Goal: Task Accomplishment & Management: Manage account settings

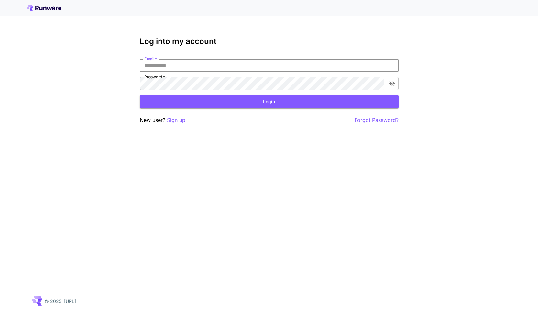
click at [221, 66] on input "Email   *" at bounding box center [269, 65] width 259 height 13
type input "**********"
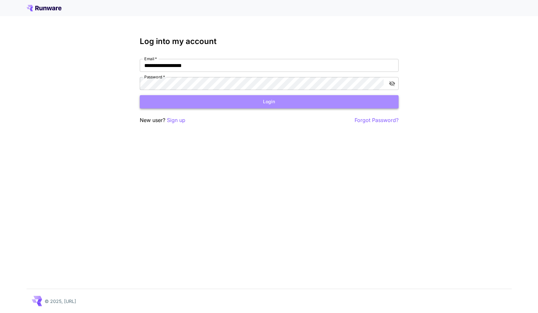
click at [240, 101] on button "Login" at bounding box center [269, 101] width 259 height 13
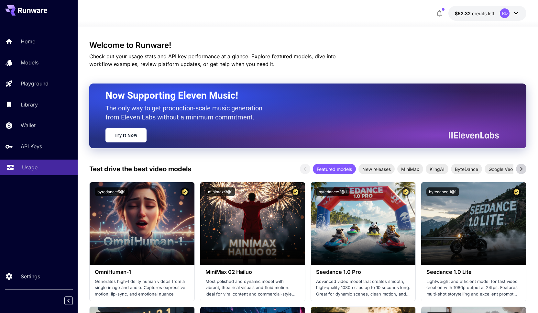
click at [32, 171] on p "Usage" at bounding box center [30, 167] width 16 height 8
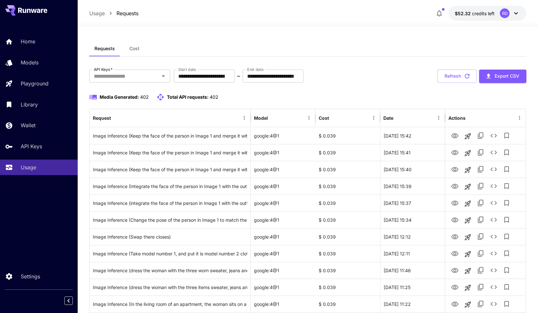
click at [518, 11] on icon at bounding box center [516, 13] width 8 height 8
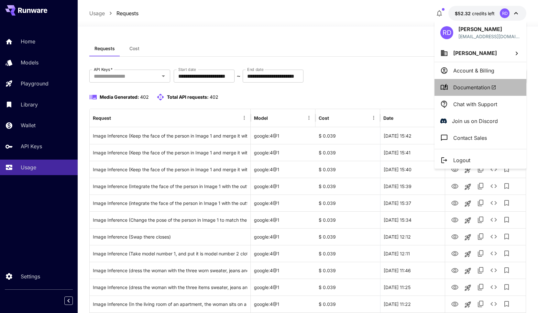
click at [473, 87] on span "Documentation" at bounding box center [474, 87] width 43 height 8
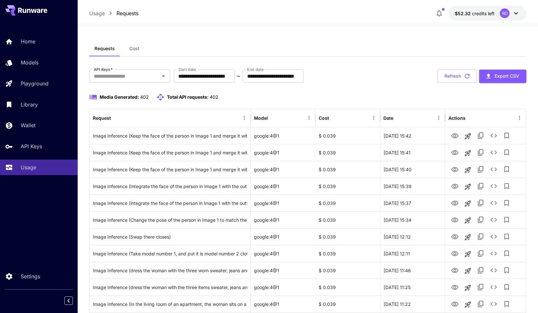
click at [516, 13] on icon at bounding box center [516, 13] width 8 height 8
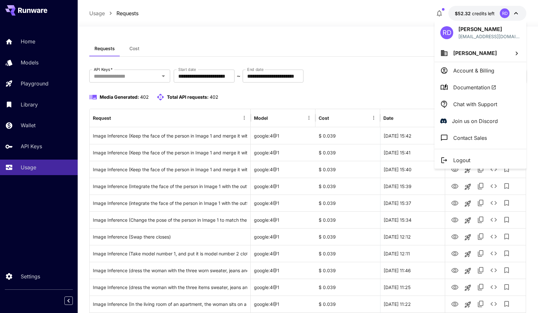
click at [33, 83] on div at bounding box center [269, 156] width 538 height 313
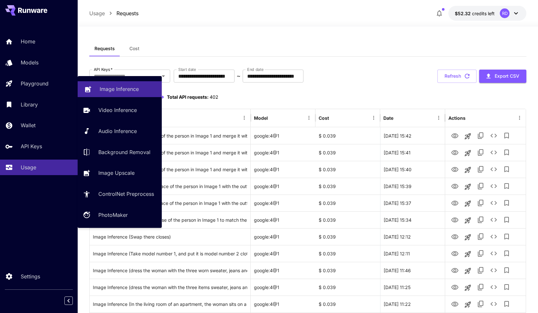
click at [112, 89] on p "Image Inference" at bounding box center [119, 89] width 39 height 8
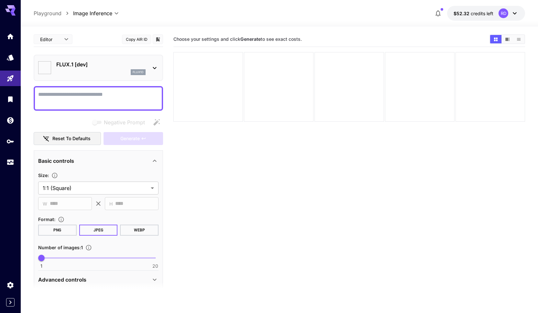
type input "**********"
click at [154, 69] on icon at bounding box center [155, 68] width 8 height 8
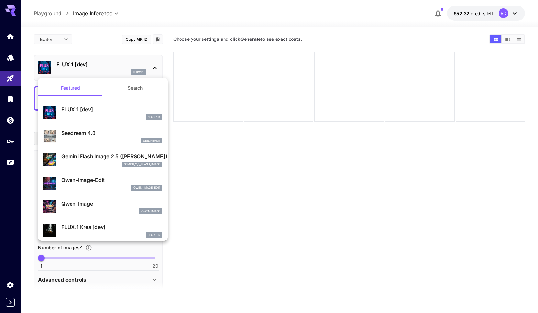
click at [90, 156] on p "Gemini Flash Image 2.5 ([PERSON_NAME])" at bounding box center [111, 156] width 101 height 8
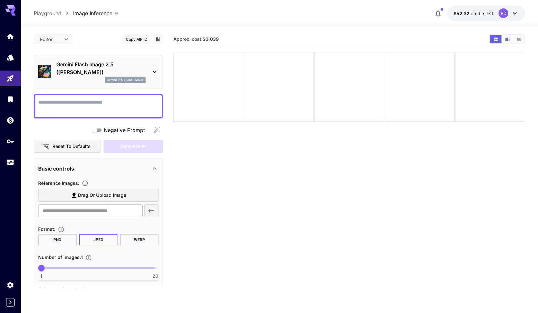
scroll to position [35, 0]
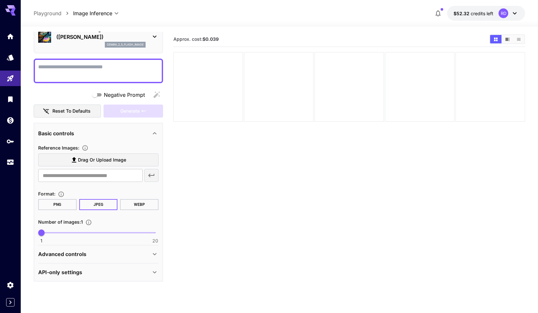
click at [131, 253] on div "Advanced controls" at bounding box center [94, 254] width 113 height 8
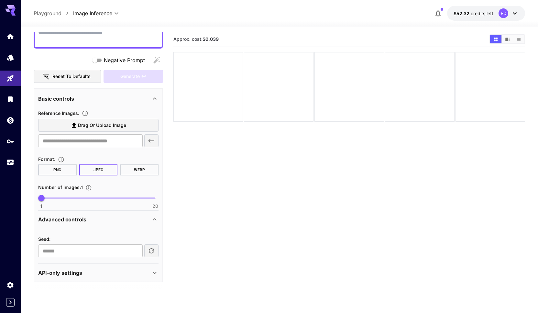
scroll to position [70, 0]
click at [124, 270] on div "API-only settings" at bounding box center [94, 272] width 113 height 8
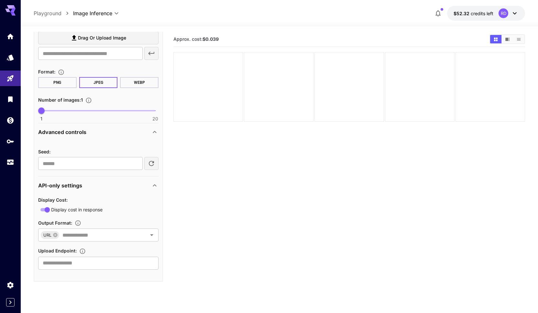
scroll to position [0, 0]
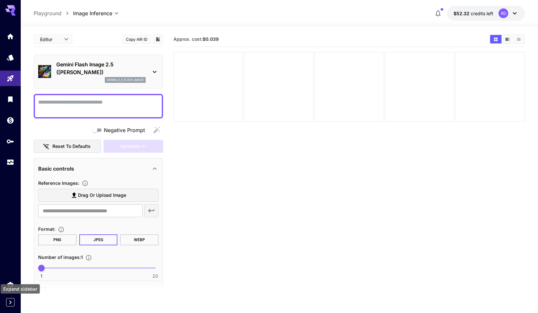
click at [10, 303] on icon "Expand sidebar" at bounding box center [10, 302] width 2 height 4
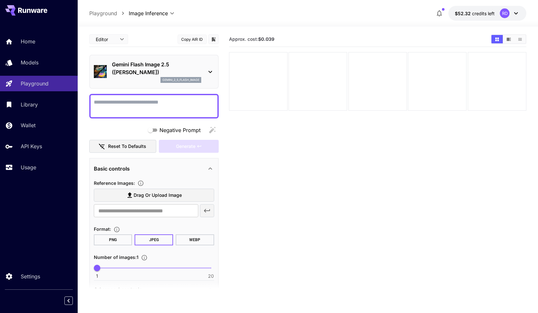
click at [516, 13] on icon at bounding box center [516, 13] width 4 height 2
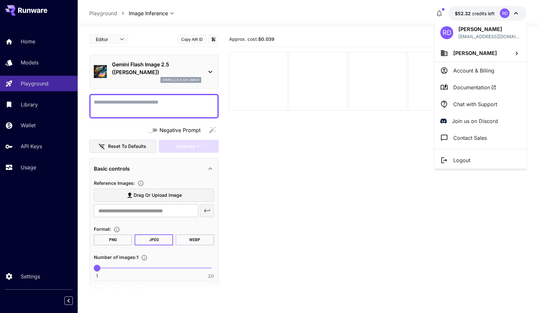
click at [470, 84] on span "Documentation" at bounding box center [474, 87] width 43 height 8
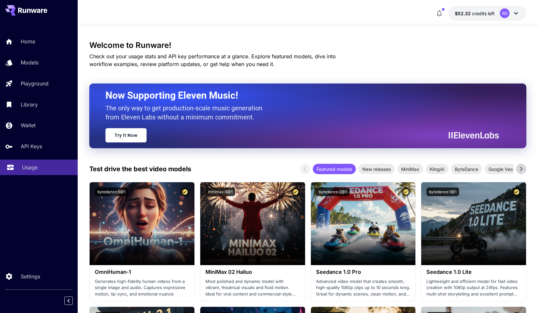
click at [20, 164] on link "Usage" at bounding box center [39, 167] width 78 height 16
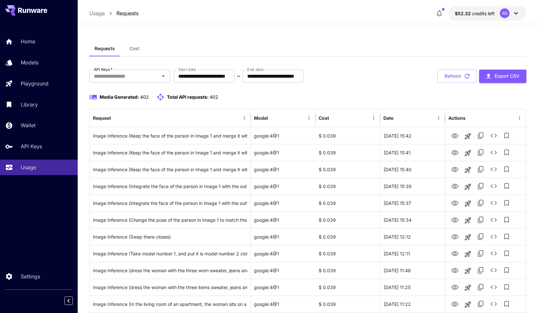
click at [136, 48] on span "Cost" at bounding box center [134, 49] width 10 height 6
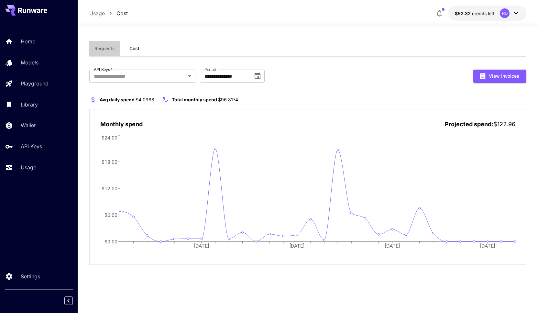
click at [110, 48] on span "Requests" at bounding box center [104, 49] width 20 height 6
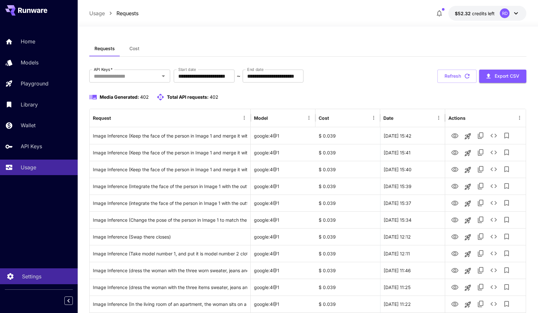
click at [37, 277] on p "Settings" at bounding box center [31, 276] width 19 height 8
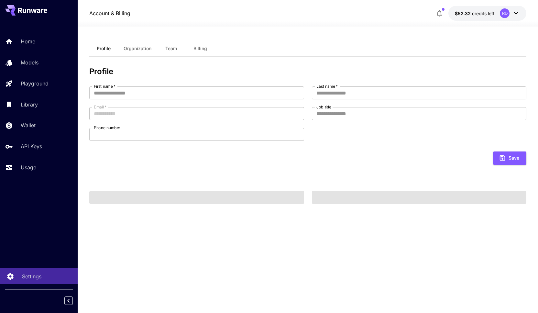
type input "******"
type input "*****"
type input "**********"
type input "*********"
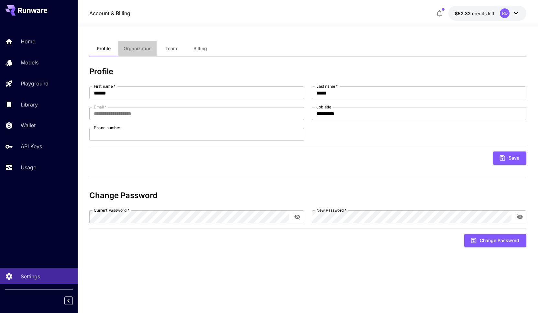
click at [134, 47] on span "Organization" at bounding box center [138, 49] width 28 height 6
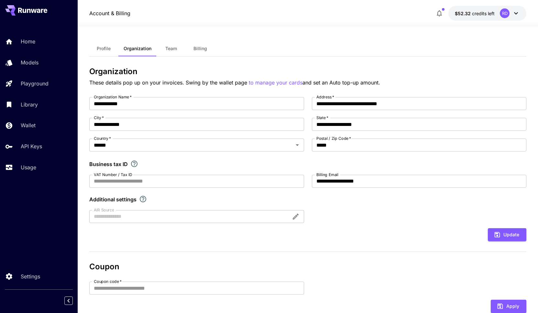
click at [174, 50] on span "Team" at bounding box center [171, 49] width 12 height 6
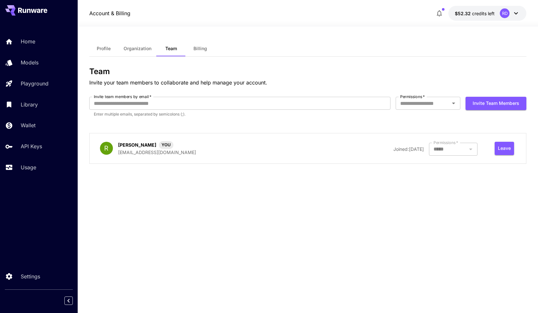
click at [203, 49] on span "Billing" at bounding box center [200, 49] width 14 height 6
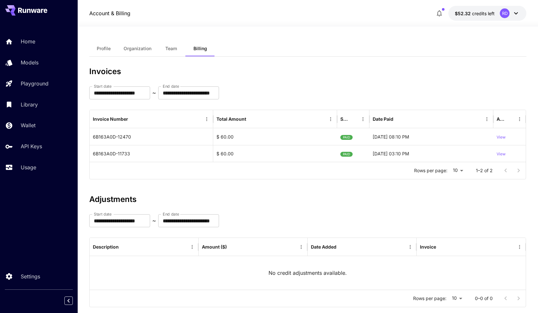
click at [517, 13] on icon at bounding box center [516, 13] width 4 height 2
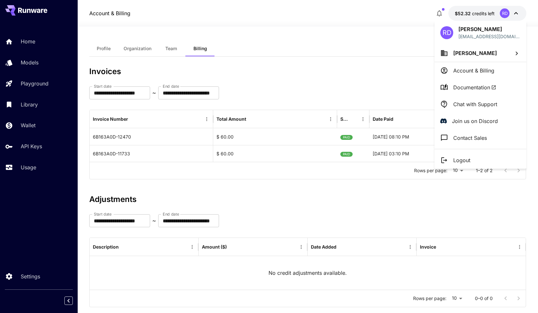
click at [472, 103] on p "Chat with Support" at bounding box center [475, 104] width 44 height 8
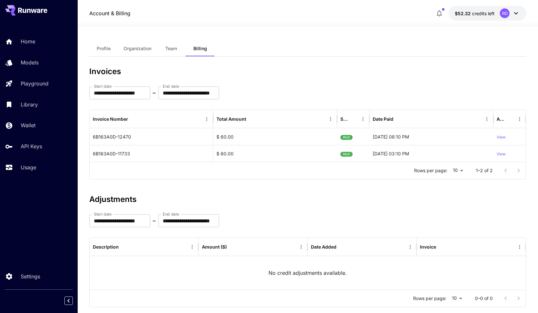
click at [492, 46] on div "Profile Organization Team Billing" at bounding box center [307, 49] width 437 height 16
click at [516, 13] on icon at bounding box center [516, 13] width 4 height 2
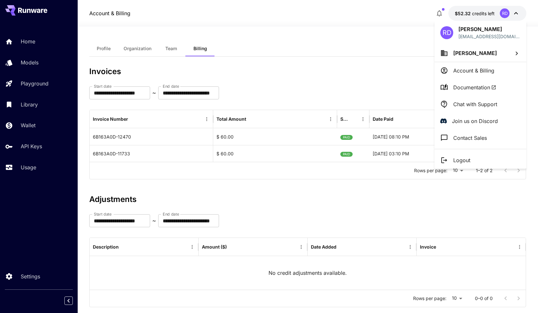
click at [514, 14] on div at bounding box center [269, 156] width 538 height 313
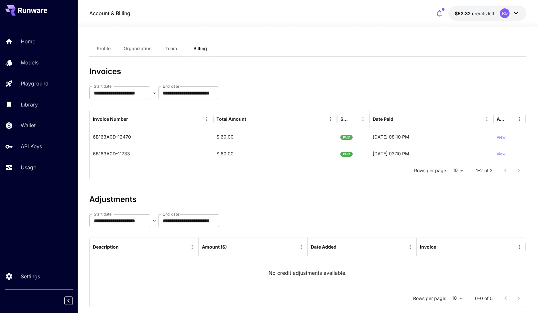
click at [327, 91] on div "**********" at bounding box center [307, 92] width 437 height 13
click at [514, 13] on icon at bounding box center [516, 13] width 8 height 8
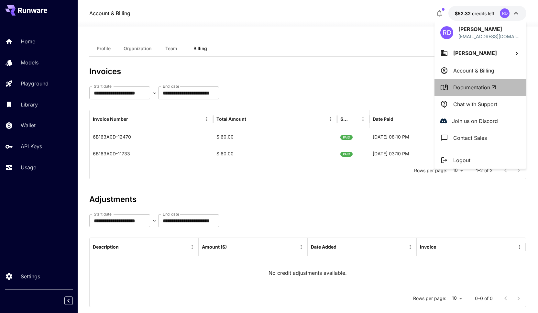
click at [467, 85] on span "Documentation" at bounding box center [474, 87] width 43 height 8
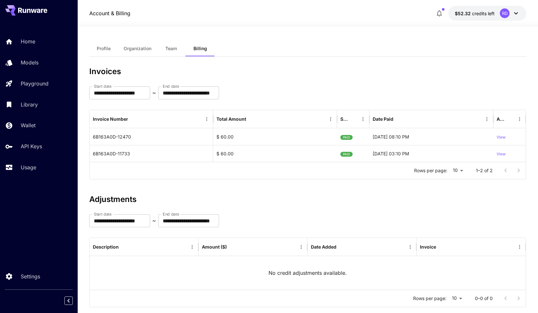
click at [515, 13] on icon at bounding box center [516, 13] width 4 height 2
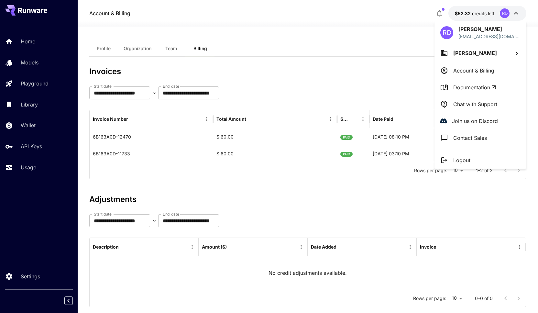
click at [470, 101] on p "Chat with Support" at bounding box center [475, 104] width 44 height 8
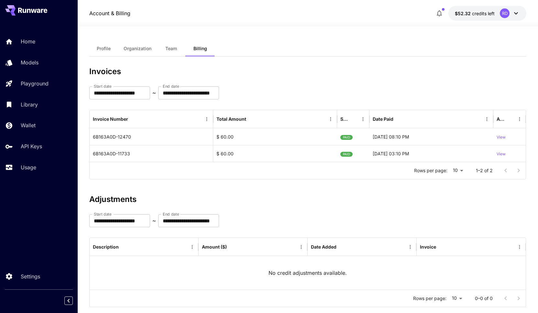
scroll to position [14, 0]
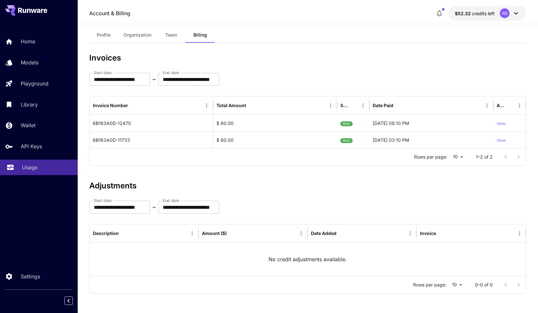
click at [29, 172] on link "Usage" at bounding box center [39, 167] width 78 height 16
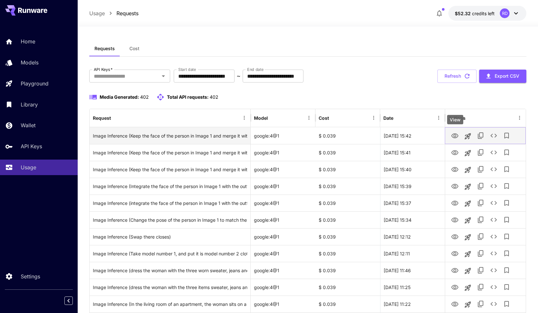
click at [456, 137] on icon "View" at bounding box center [454, 135] width 7 height 5
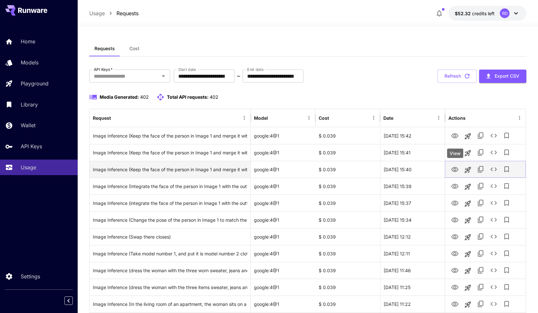
click at [457, 170] on icon "View" at bounding box center [454, 169] width 7 height 5
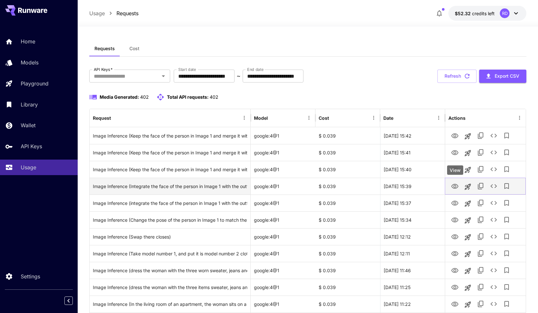
click at [457, 184] on icon "View" at bounding box center [455, 186] width 8 height 8
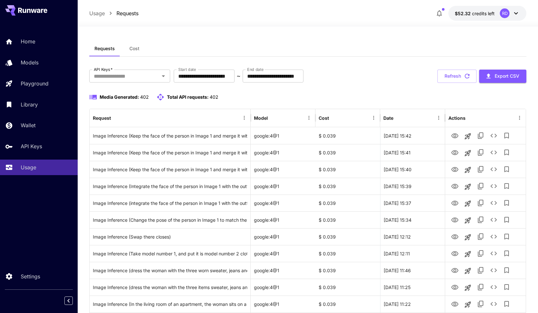
click at [518, 14] on icon at bounding box center [516, 13] width 8 height 8
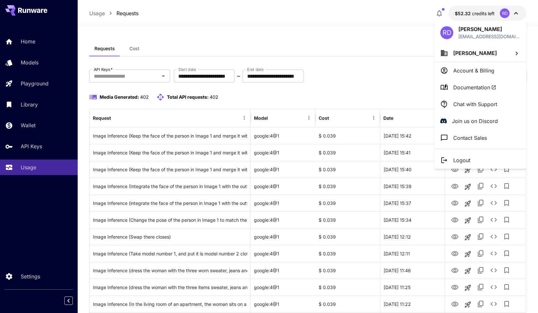
click at [474, 105] on p "Chat with Support" at bounding box center [475, 104] width 44 height 8
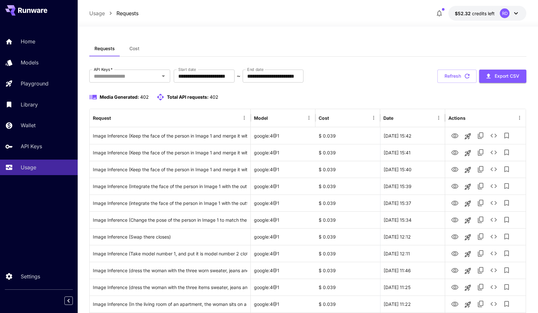
scroll to position [165, 0]
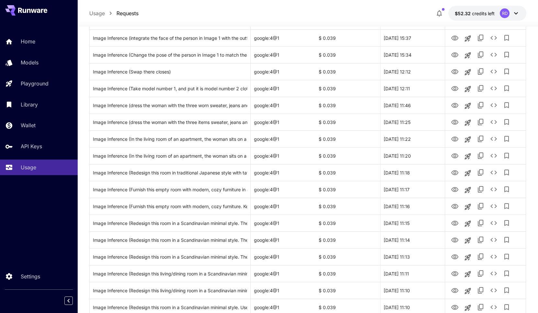
click at [512, 13] on icon at bounding box center [516, 13] width 8 height 8
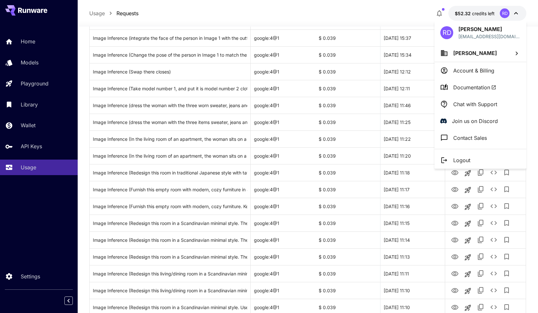
click at [472, 103] on p "Chat with Support" at bounding box center [475, 104] width 44 height 8
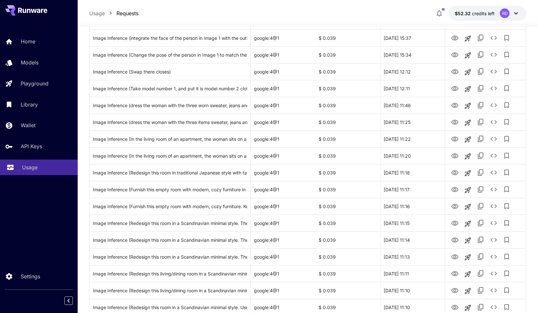
click at [23, 168] on p "Usage" at bounding box center [30, 167] width 16 height 8
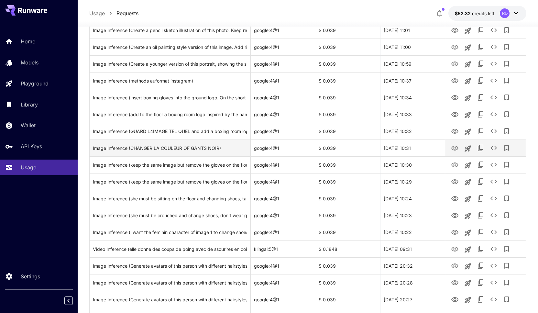
scroll to position [692, 0]
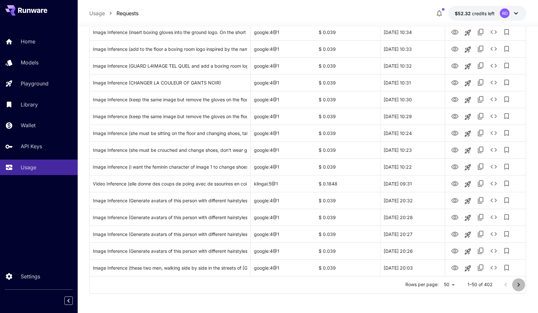
click at [518, 284] on icon "Go to next page" at bounding box center [518, 285] width 8 height 8
click at [518, 283] on icon "Go to next page" at bounding box center [518, 284] width 2 height 4
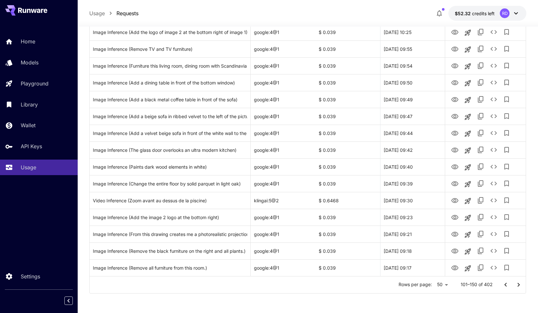
click at [513, 13] on icon at bounding box center [516, 13] width 8 height 8
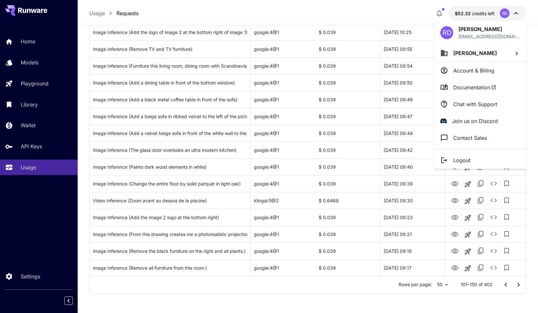
click at [468, 71] on p "Account & Billing" at bounding box center [473, 71] width 41 height 8
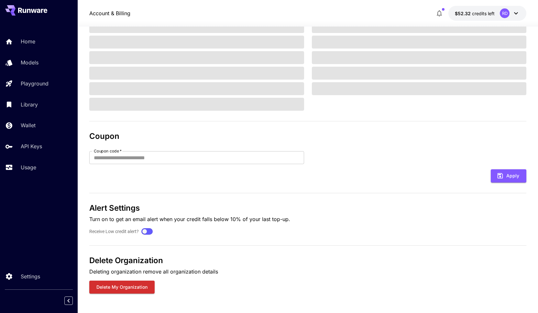
scroll to position [77, 0]
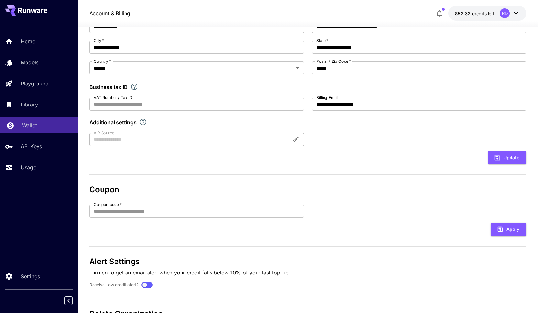
click at [31, 126] on p "Wallet" at bounding box center [29, 125] width 15 height 8
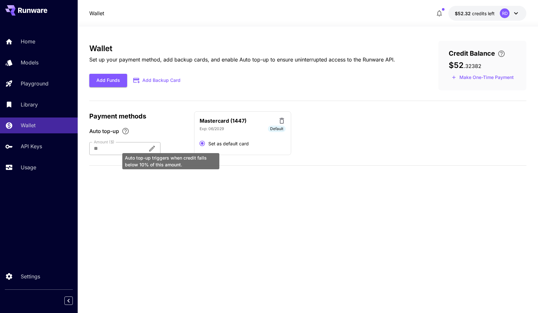
click at [156, 148] on icon "Auto top-up triggers when credit falls below 10% of this amount." at bounding box center [152, 149] width 8 height 8
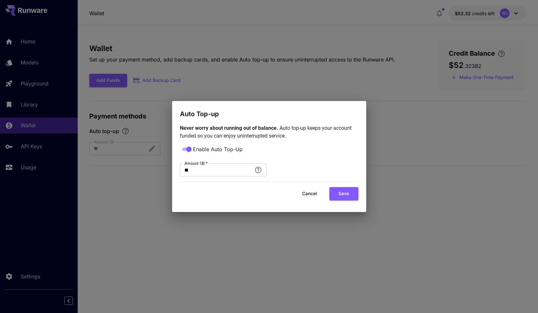
drag, startPoint x: 346, startPoint y: 161, endPoint x: 340, endPoint y: 161, distance: 5.5
click at [345, 161] on div "Enable Auto Top-Up Amount ($)   * ** Amount ($)   *" at bounding box center [269, 160] width 178 height 31
drag, startPoint x: 192, startPoint y: 170, endPoint x: 177, endPoint y: 170, distance: 14.9
click at [180, 170] on input "**" at bounding box center [216, 169] width 72 height 13
click at [192, 169] on input "**" at bounding box center [216, 169] width 72 height 13
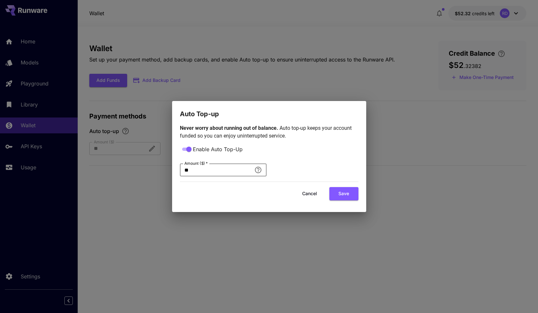
click at [180, 169] on input "**" at bounding box center [216, 169] width 72 height 13
drag, startPoint x: 205, startPoint y: 171, endPoint x: 163, endPoint y: 173, distance: 41.7
click at [180, 173] on input "**" at bounding box center [216, 169] width 72 height 13
type input "**"
click at [346, 190] on button "Save" at bounding box center [343, 193] width 29 height 13
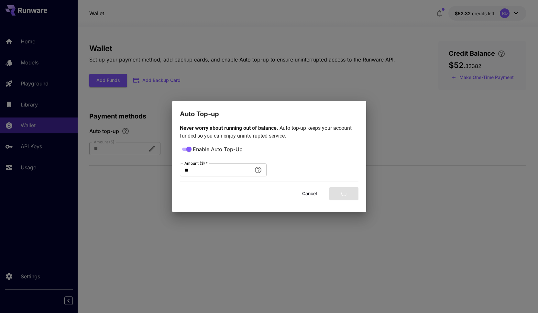
type input "**"
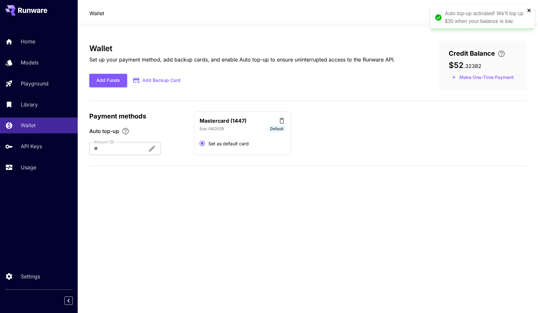
click at [529, 10] on icon "close" at bounding box center [528, 10] width 3 height 3
click at [515, 13] on icon at bounding box center [516, 13] width 4 height 2
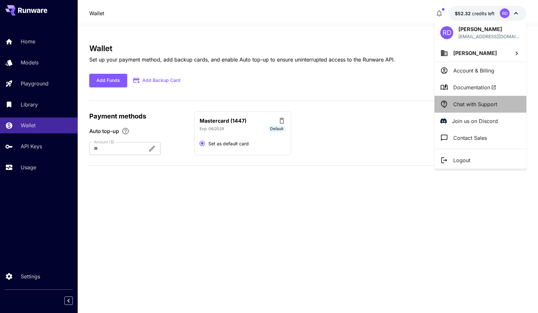
click at [468, 103] on p "Chat with Support" at bounding box center [475, 104] width 44 height 8
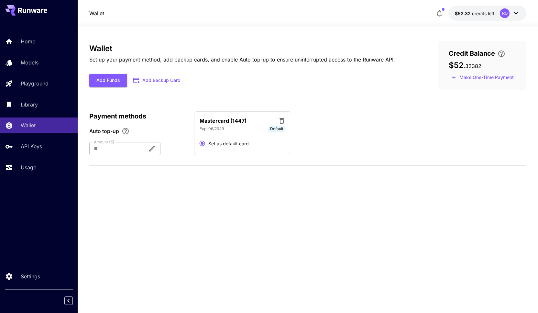
click at [31, 44] on p "Home" at bounding box center [28, 42] width 15 height 8
